Goal: Transaction & Acquisition: Purchase product/service

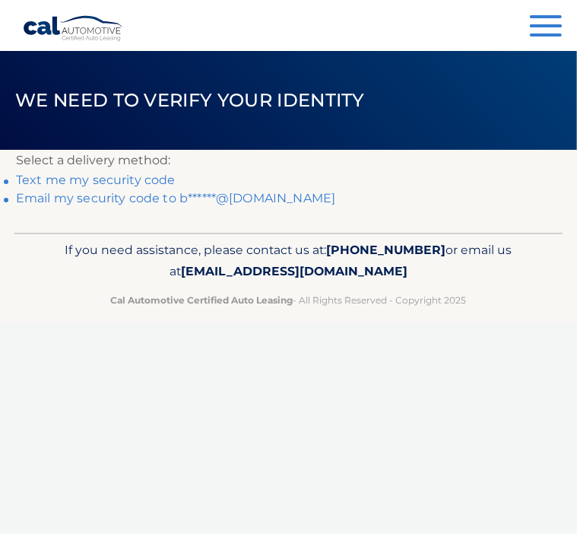
click at [125, 202] on link "Email my security code to b******@yahoo.com" at bounding box center [176, 198] width 320 height 14
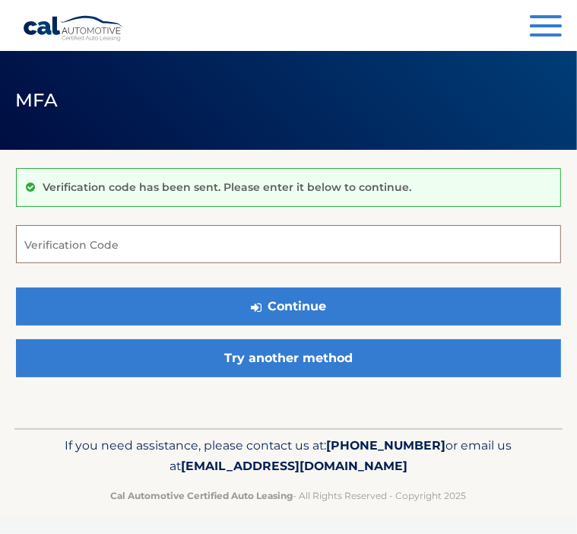
click at [73, 250] on input "Verification Code" at bounding box center [288, 244] width 545 height 38
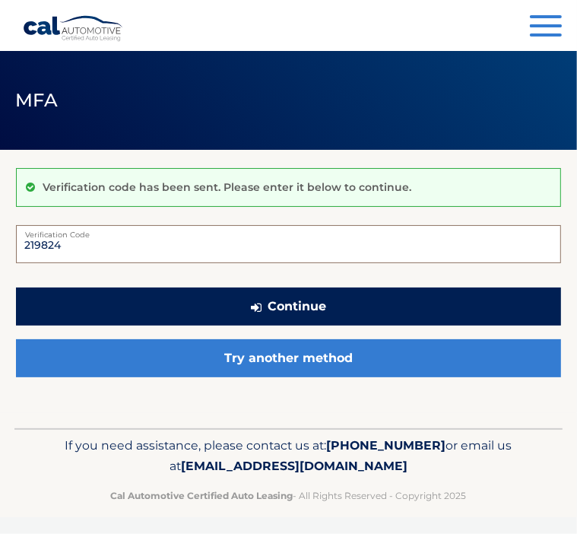
type input "219824"
click at [185, 296] on button "Continue" at bounding box center [288, 307] width 545 height 38
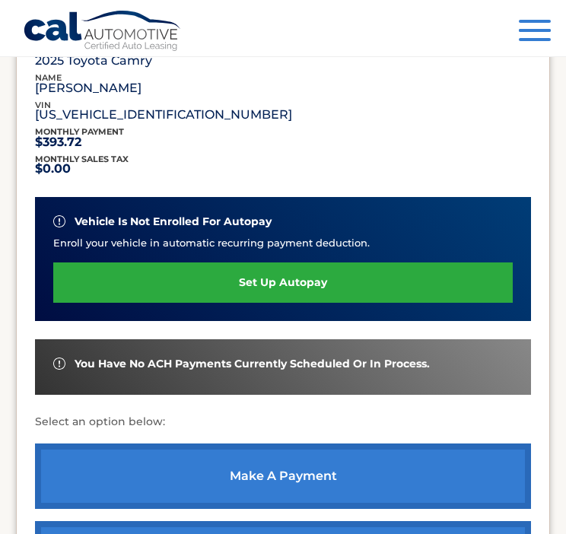
scroll to position [273, 0]
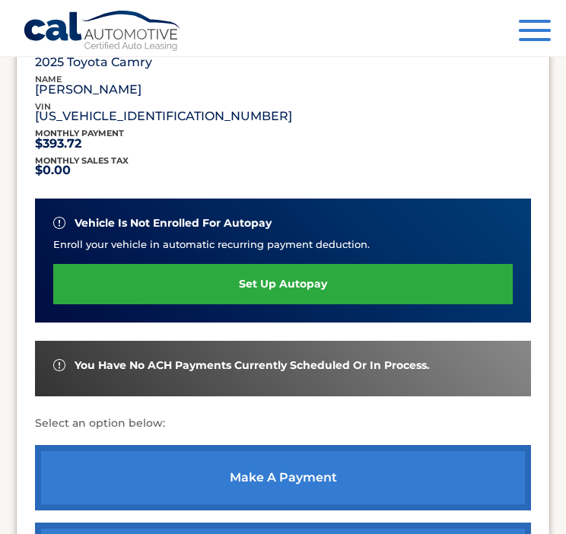
click at [280, 478] on link "make a payment" at bounding box center [283, 477] width 496 height 65
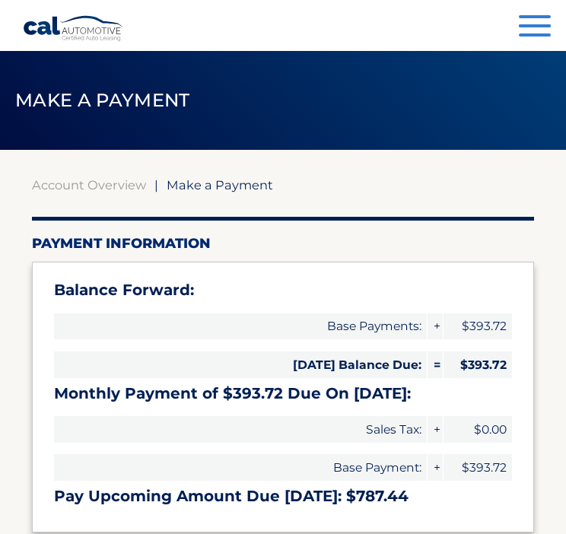
select select "NTU2NTRlYjgtMTljZC00MGE4LWIwN2QtNjc3ZDU2NjFmZDc0"
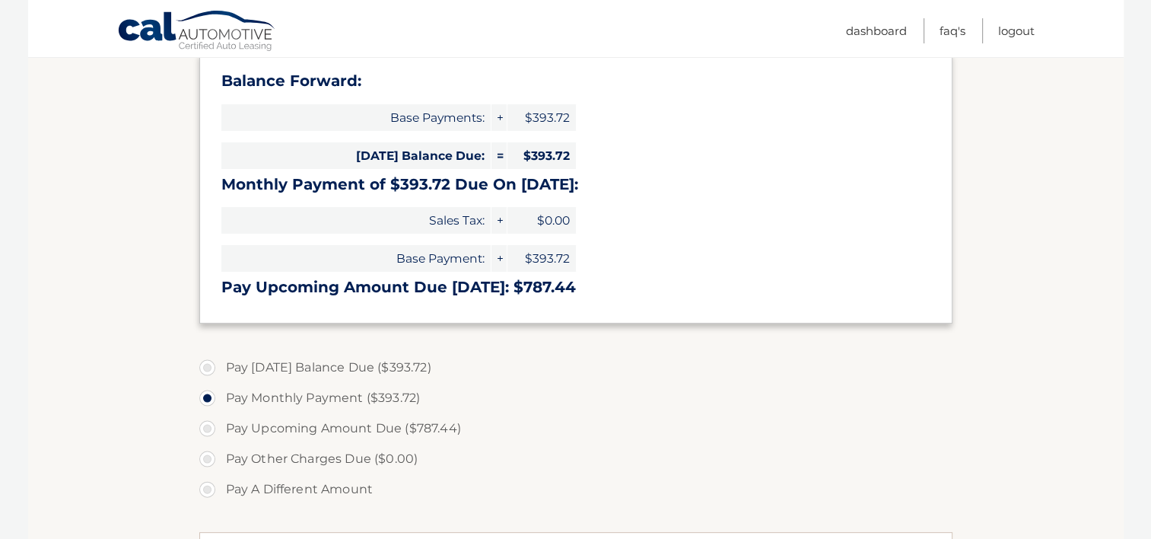
scroll to position [237, 0]
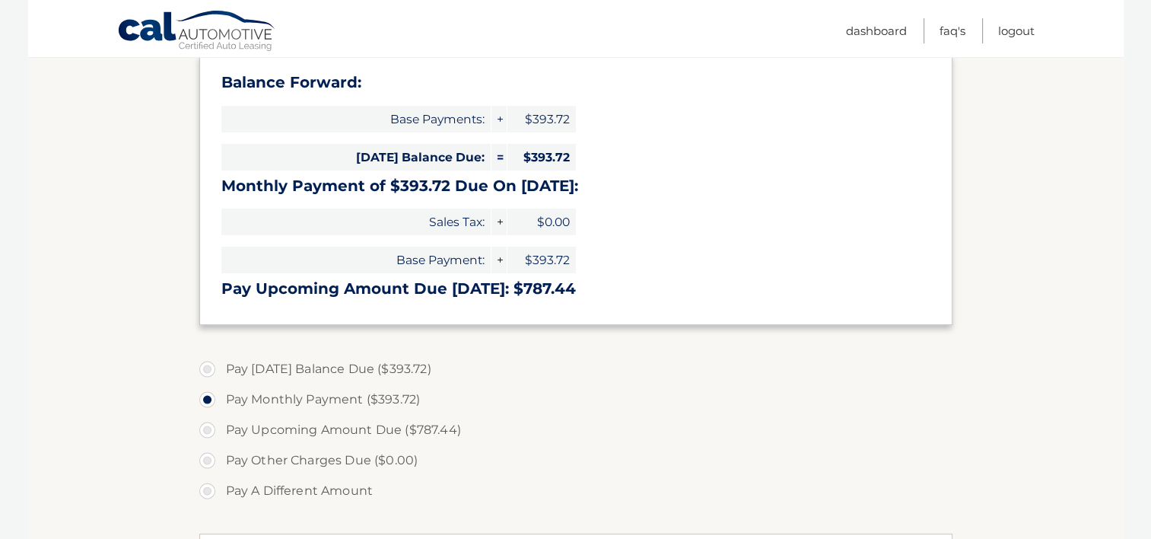
click at [201, 364] on label "Pay [DATE] Balance Due ($393.72)" at bounding box center [575, 369] width 753 height 30
click at [205, 364] on input "Pay [DATE] Balance Due ($393.72)" at bounding box center [212, 366] width 15 height 24
radio input "true"
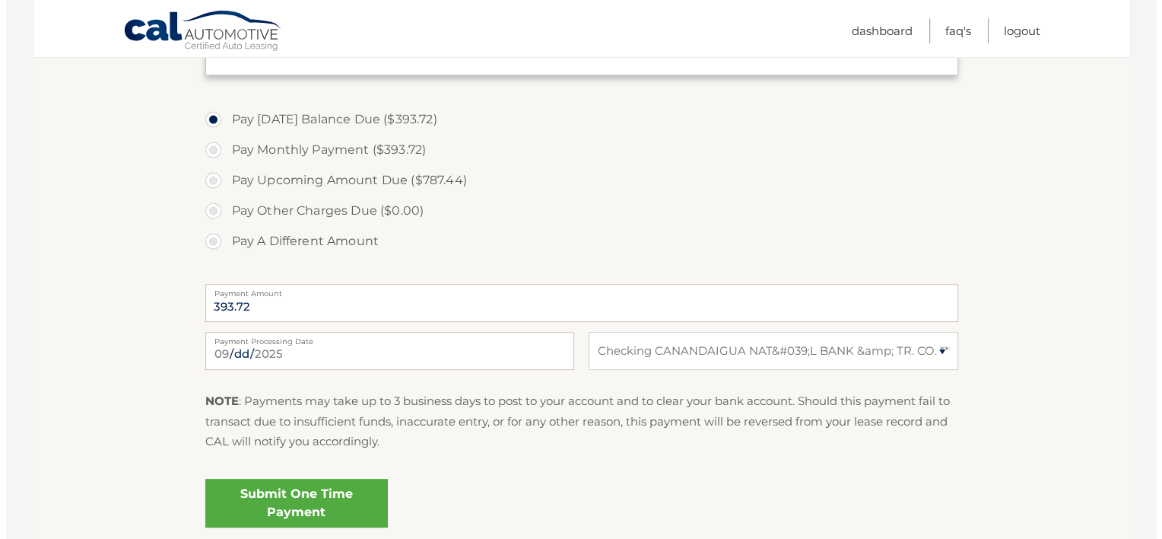
scroll to position [570, 0]
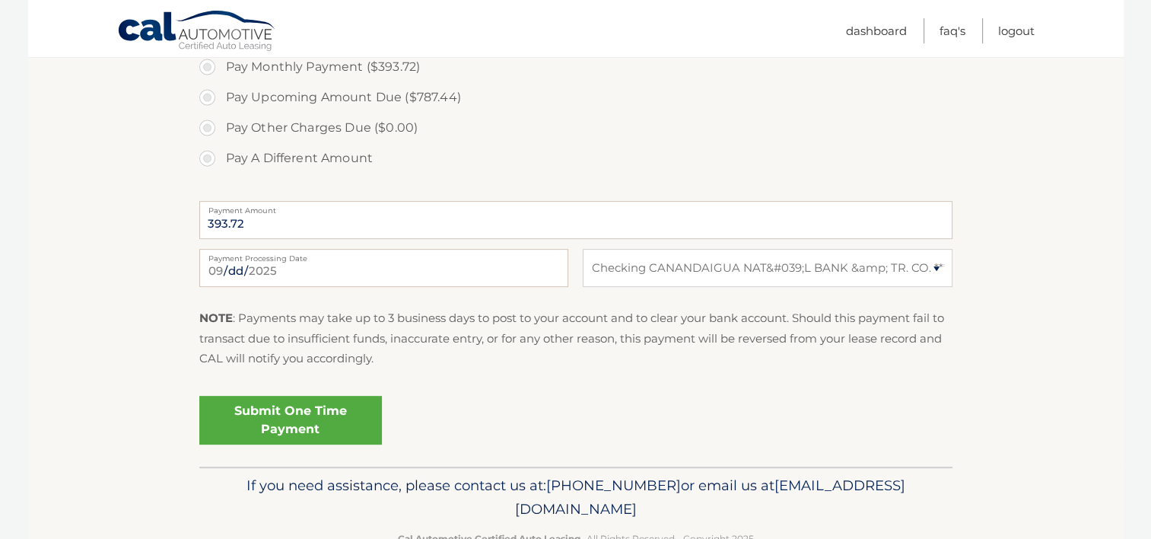
click at [310, 425] on link "Submit One Time Payment" at bounding box center [290, 420] width 183 height 49
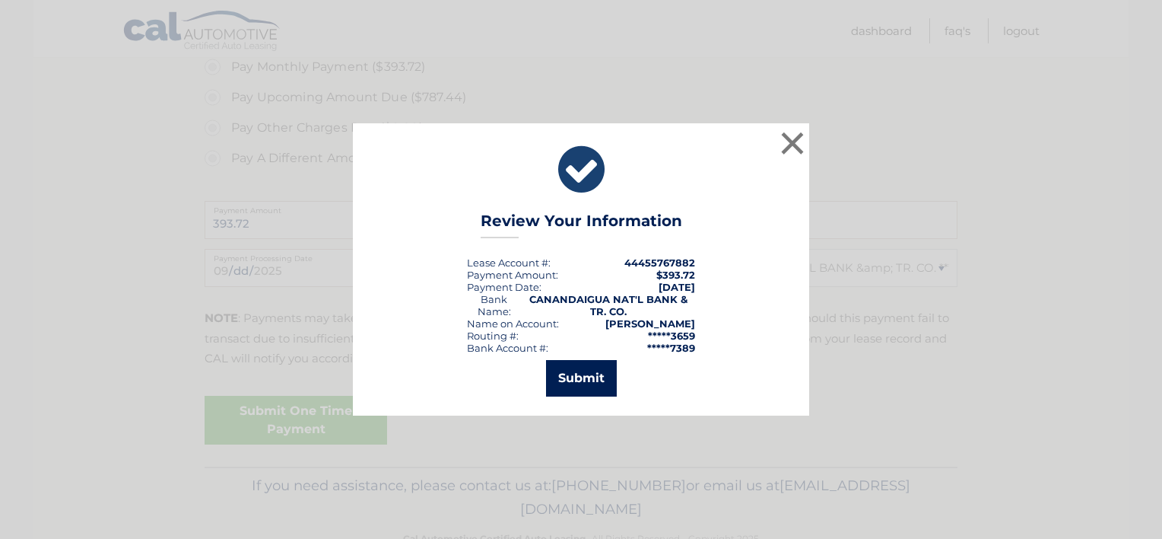
click at [565, 373] on button "Submit" at bounding box center [581, 378] width 71 height 37
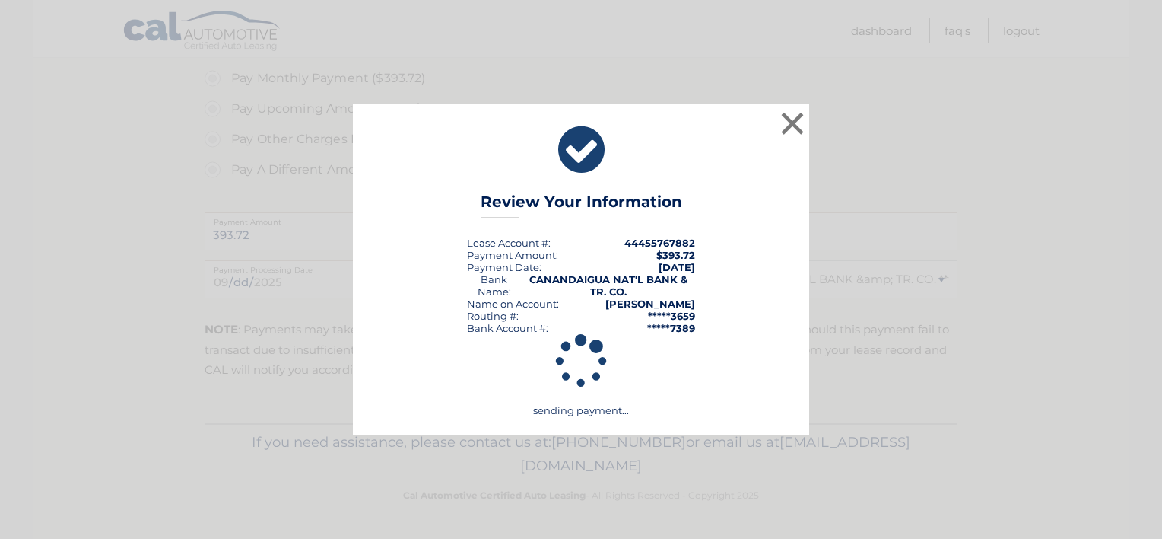
scroll to position [557, 0]
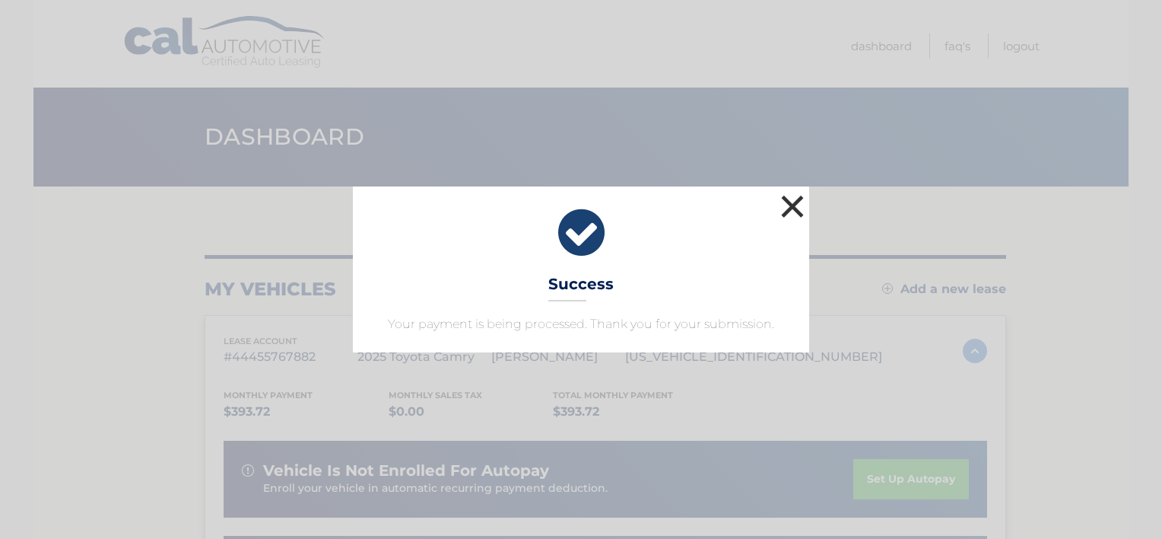
click at [788, 198] on button "×" at bounding box center [792, 206] width 30 height 30
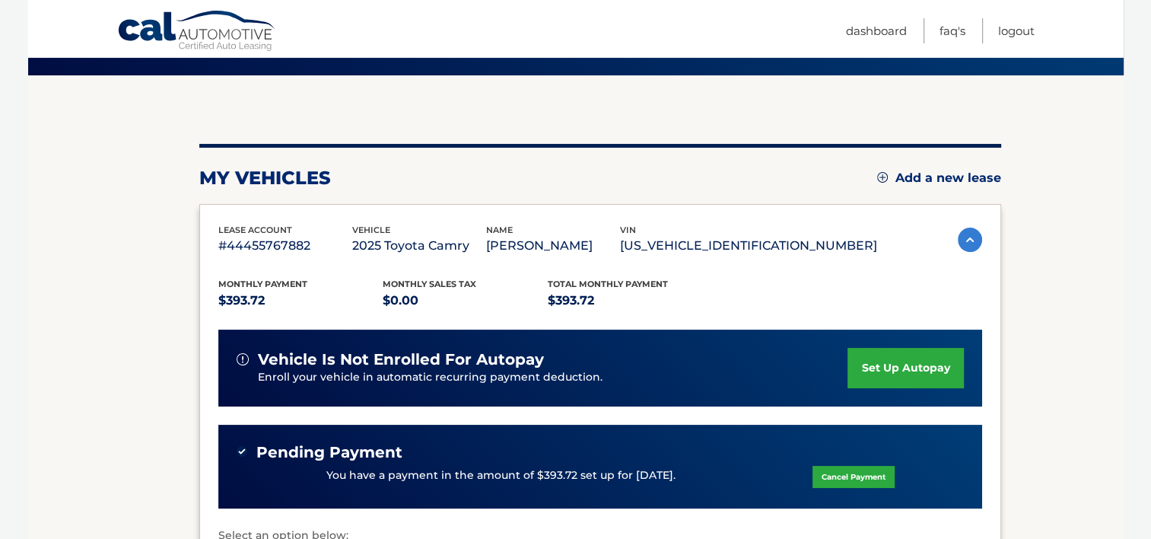
scroll to position [14, 0]
